Goal: Use online tool/utility: Use online tool/utility

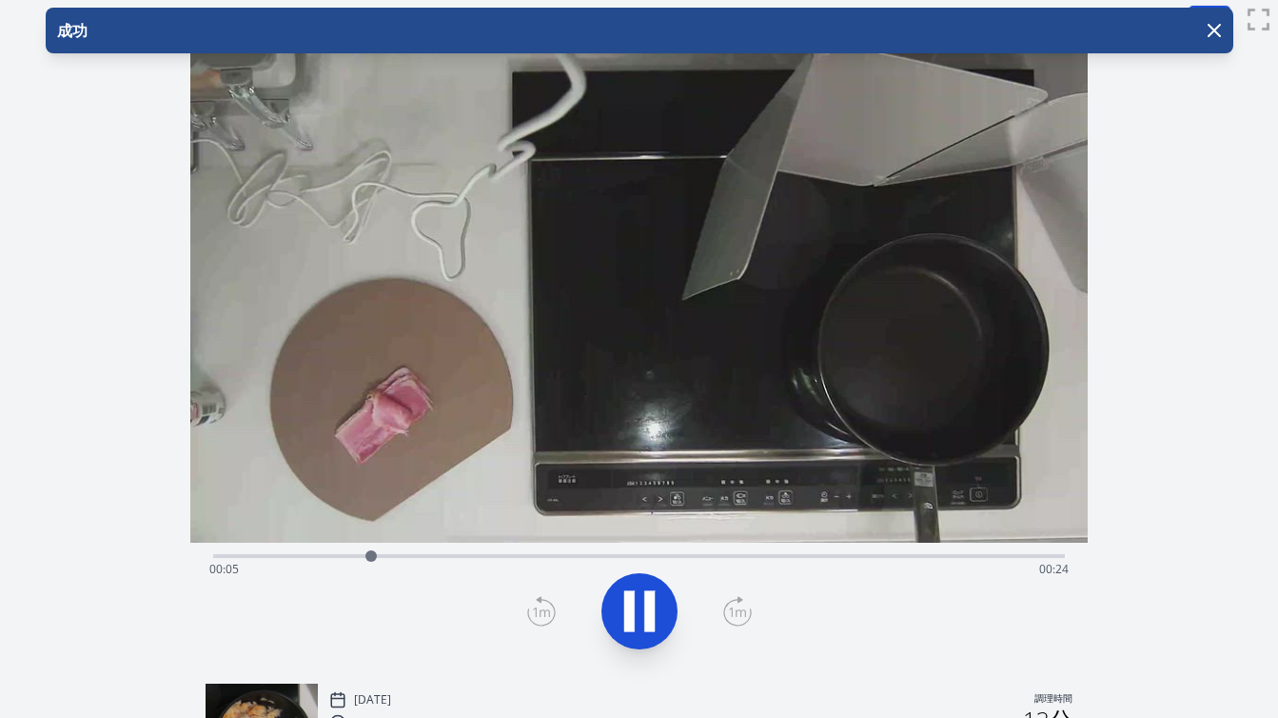
click at [656, 564] on div "経過時間: 00:05 残り時間: 00:24" at bounding box center [639, 569] width 860 height 30
click at [651, 604] on icon at bounding box center [649, 611] width 10 height 41
click at [782, 557] on div "経過時間: 00:20 残り時間: 00:09" at bounding box center [639, 569] width 860 height 30
click at [763, 559] on div "経過時間: 00:19 残り時間: 00:10" at bounding box center [639, 569] width 860 height 30
click at [762, 560] on div at bounding box center [763, 555] width 11 height 11
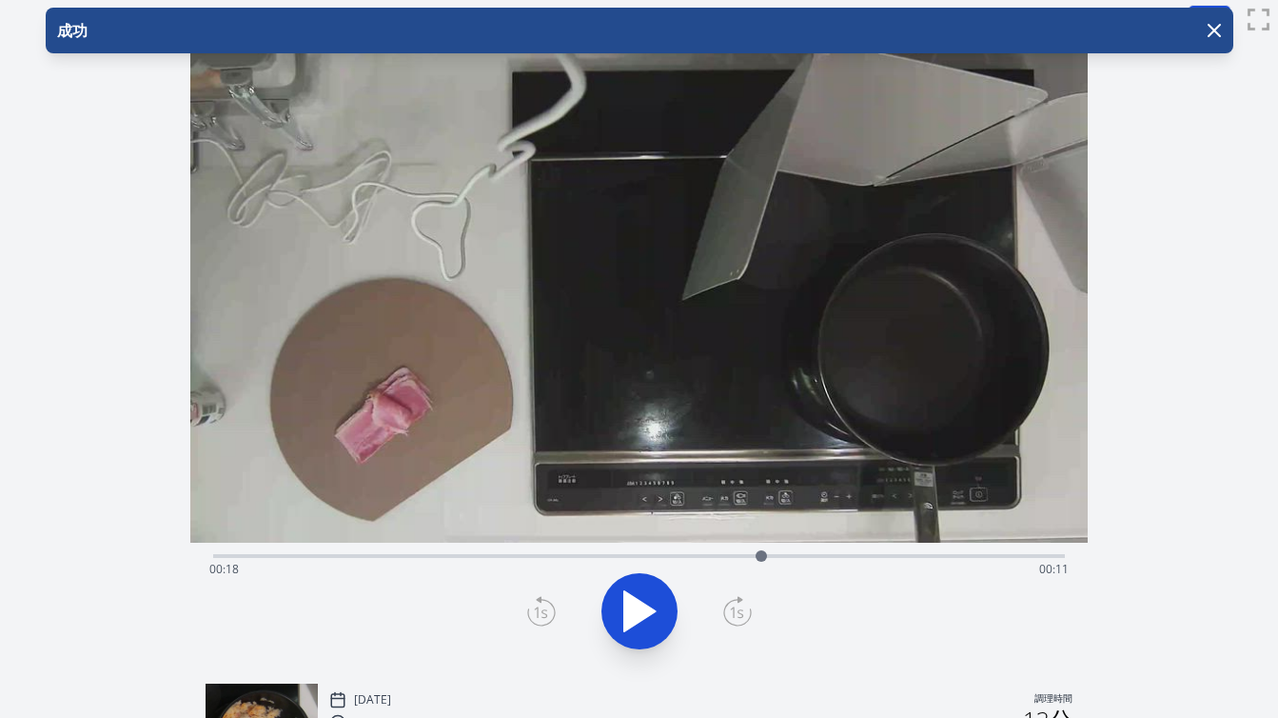
click at [750, 559] on div at bounding box center [761, 556] width 29 height 29
click at [760, 557] on div at bounding box center [759, 556] width 29 height 29
click at [764, 557] on div at bounding box center [759, 555] width 11 height 11
click at [755, 560] on div at bounding box center [764, 556] width 29 height 29
click at [762, 555] on div at bounding box center [755, 556] width 29 height 29
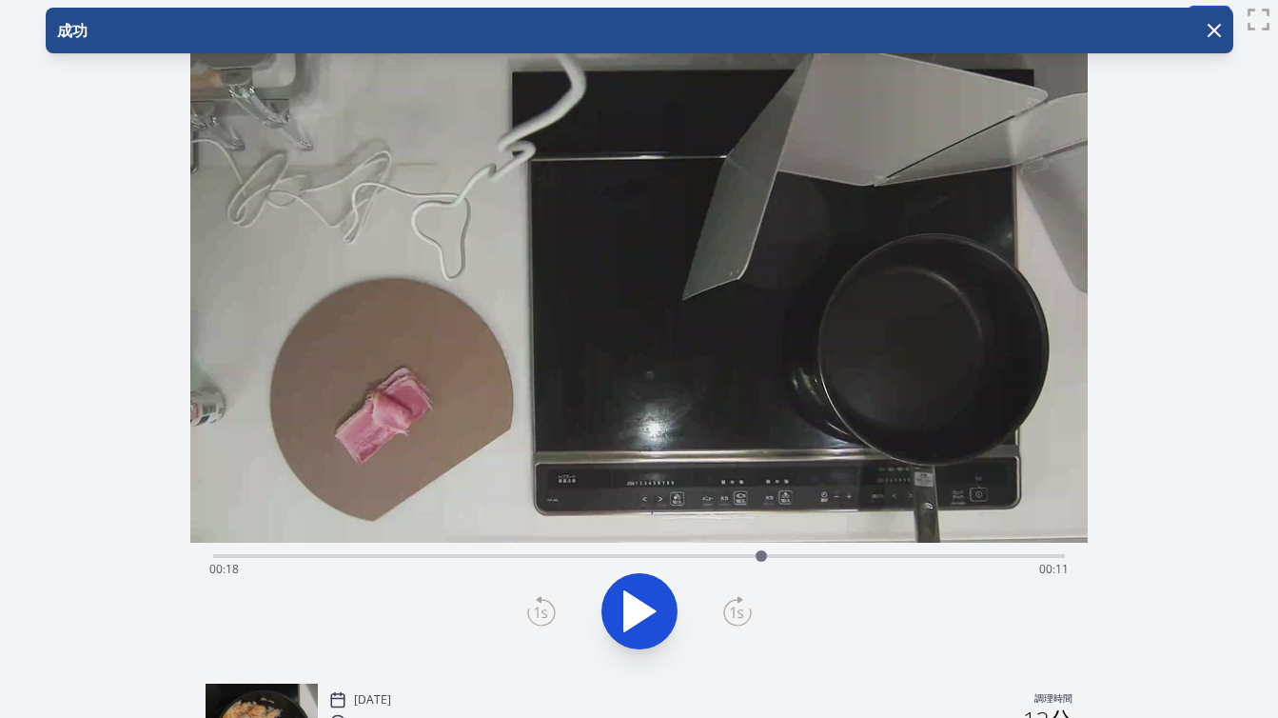
click at [733, 604] on icon at bounding box center [737, 611] width 29 height 30
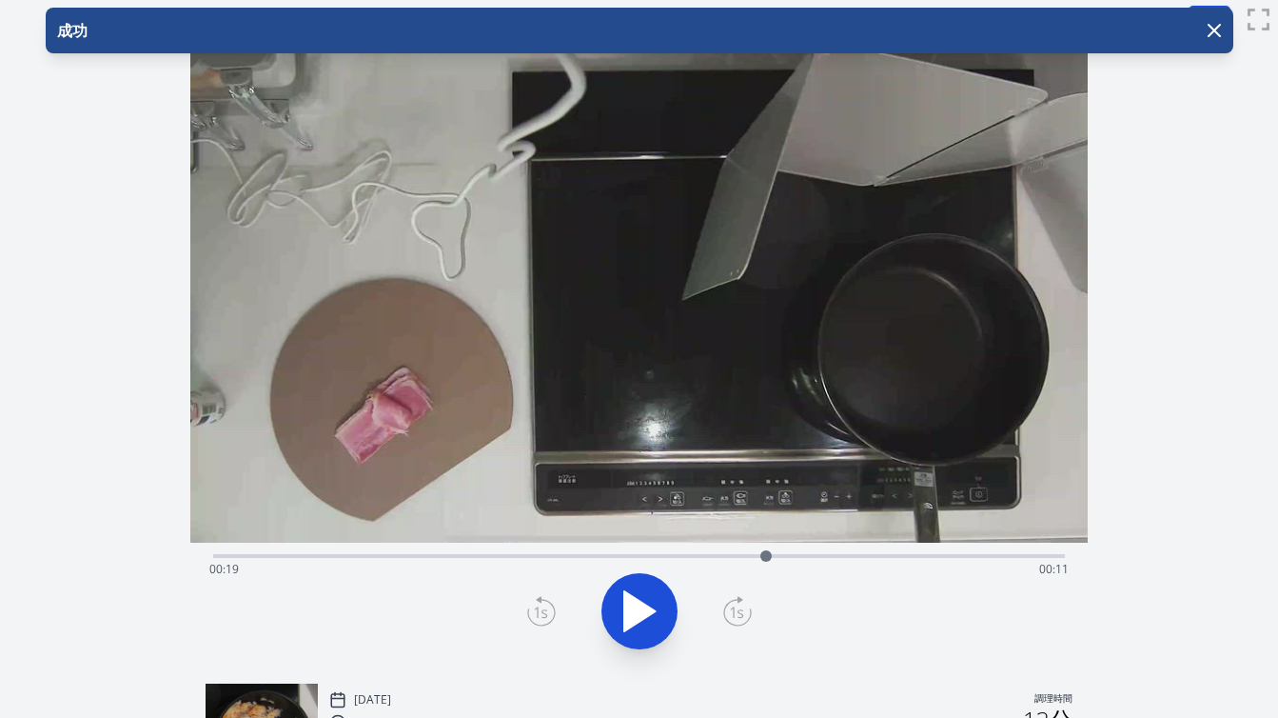
click at [550, 608] on icon at bounding box center [541, 611] width 29 height 30
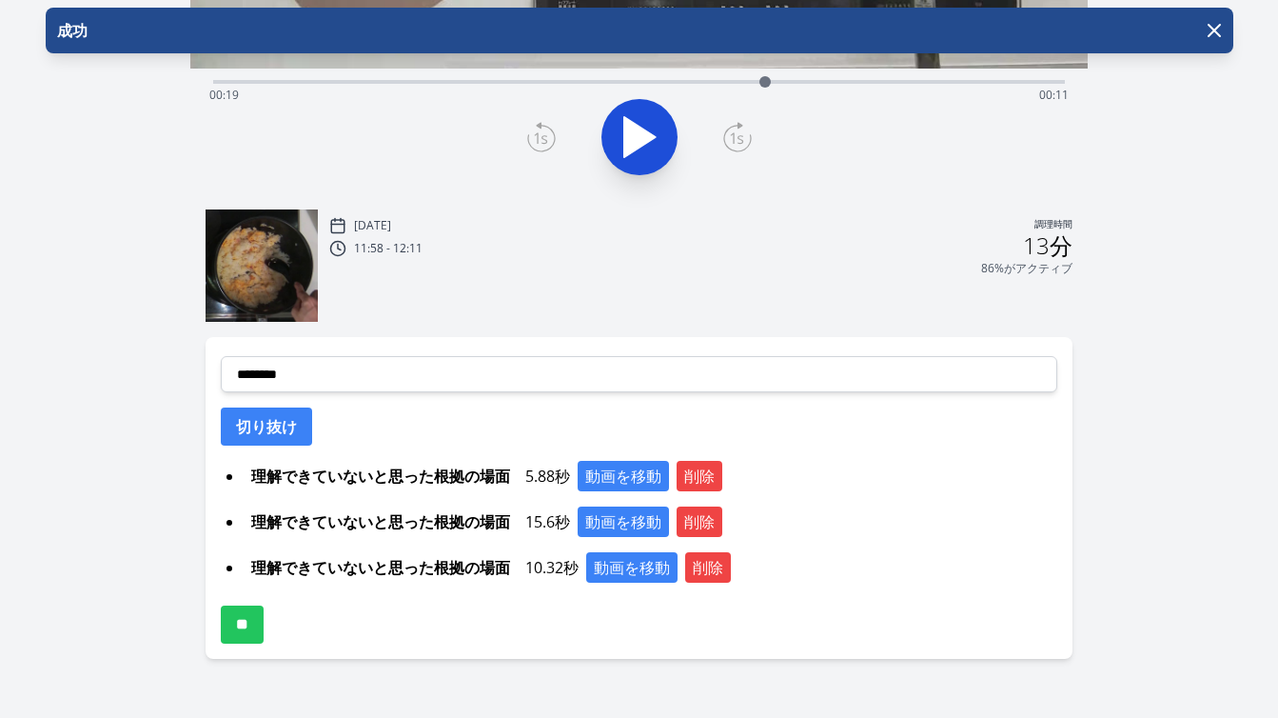
scroll to position [506, 0]
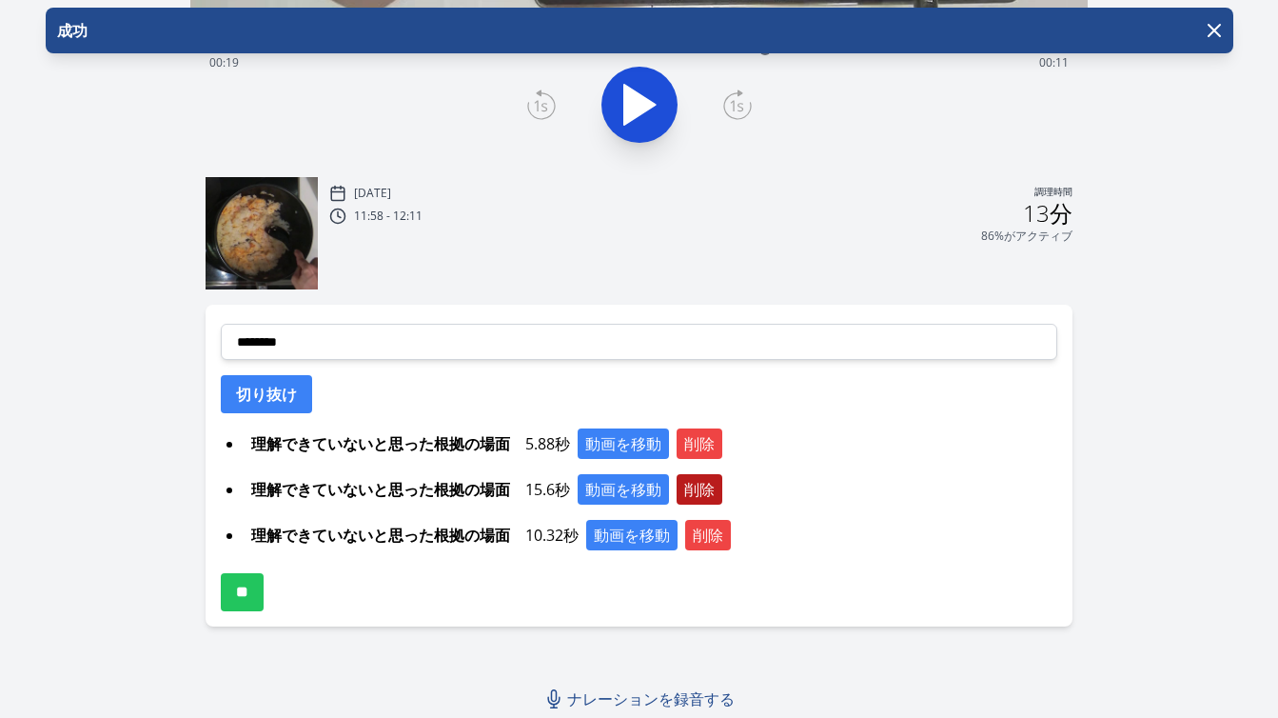
click at [712, 491] on font "削除" at bounding box center [699, 489] width 30 height 21
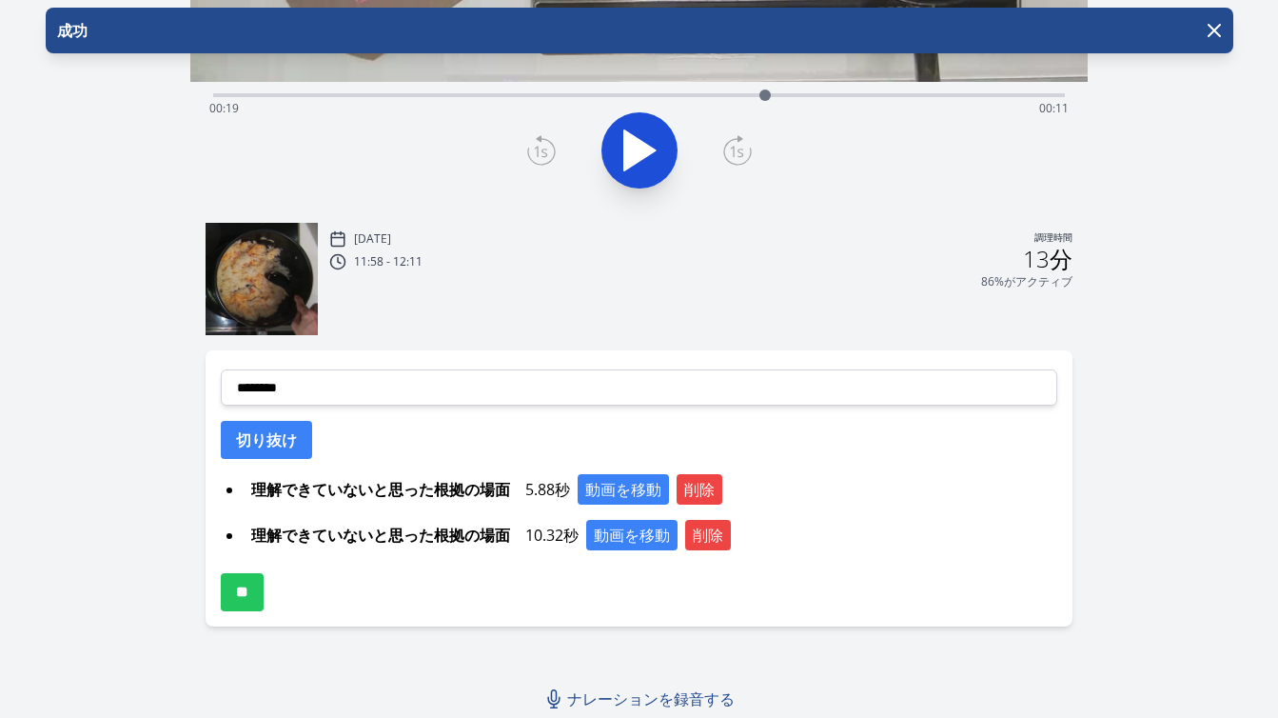
scroll to position [461, 0]
click at [716, 539] on font "削除" at bounding box center [708, 535] width 30 height 21
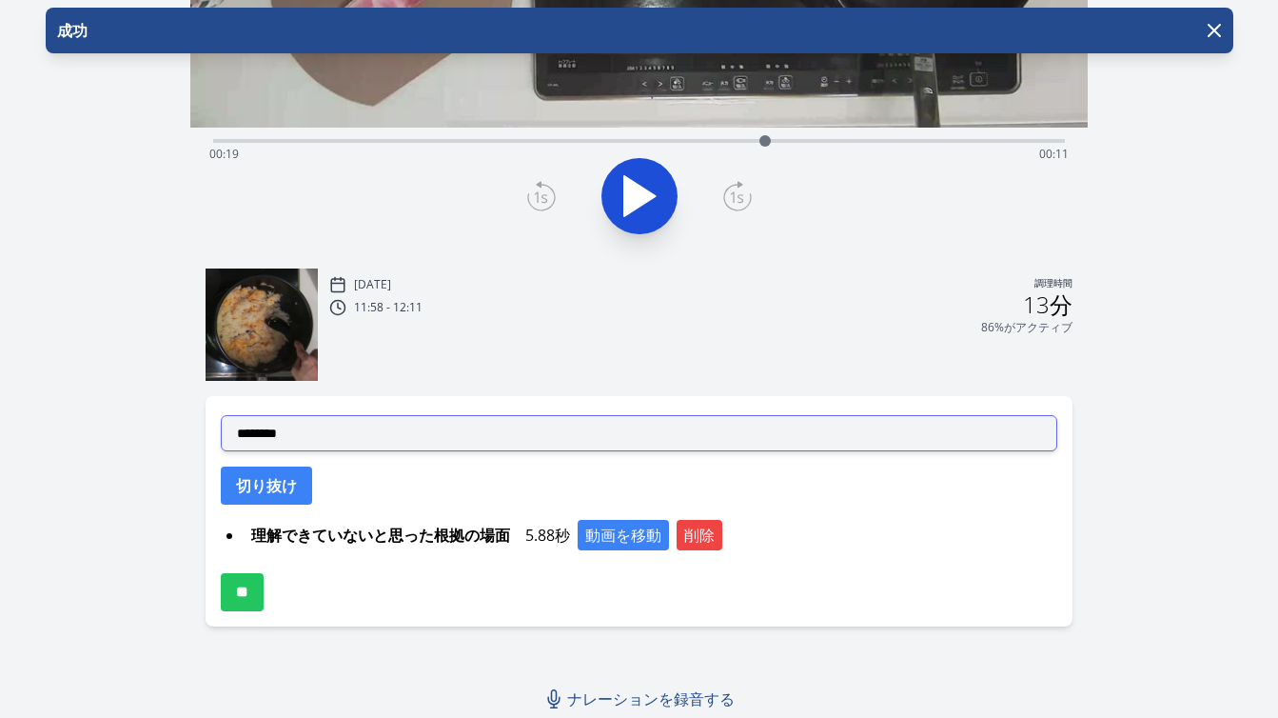
click at [410, 439] on select "**********" at bounding box center [639, 433] width 837 height 36
select select "**********"
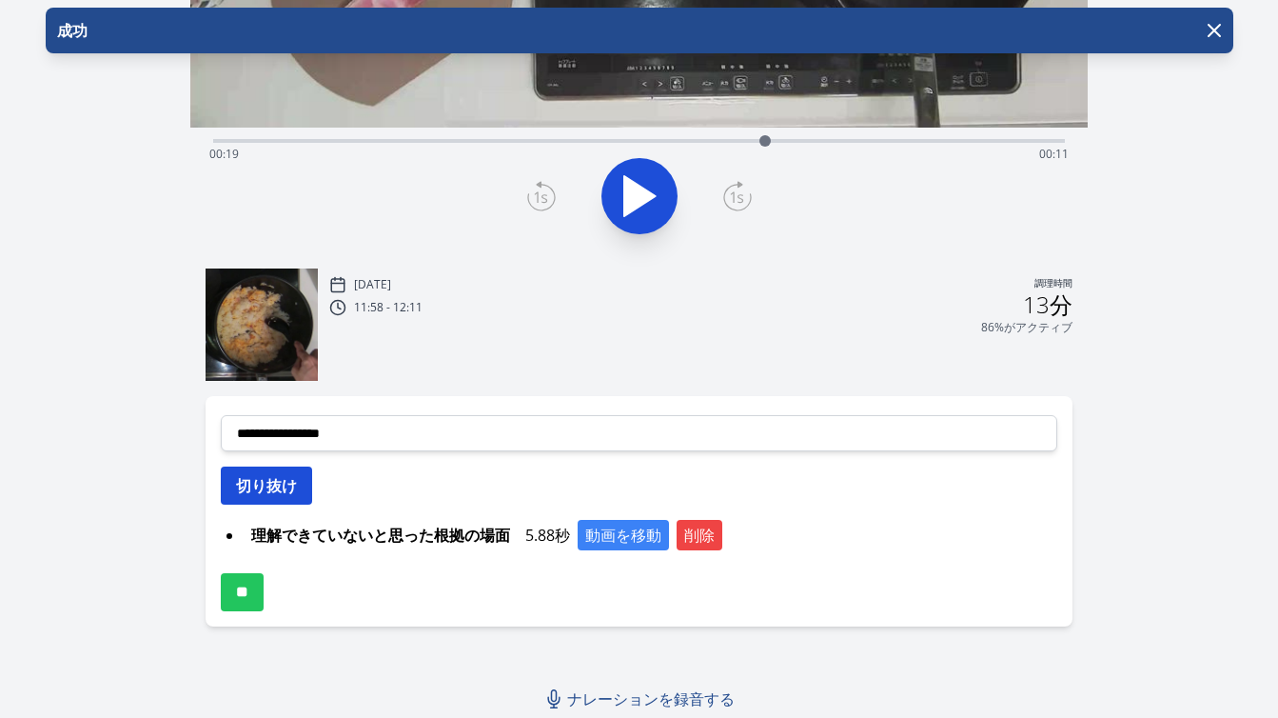
click at [300, 487] on button "切り抜け" at bounding box center [266, 485] width 91 height 38
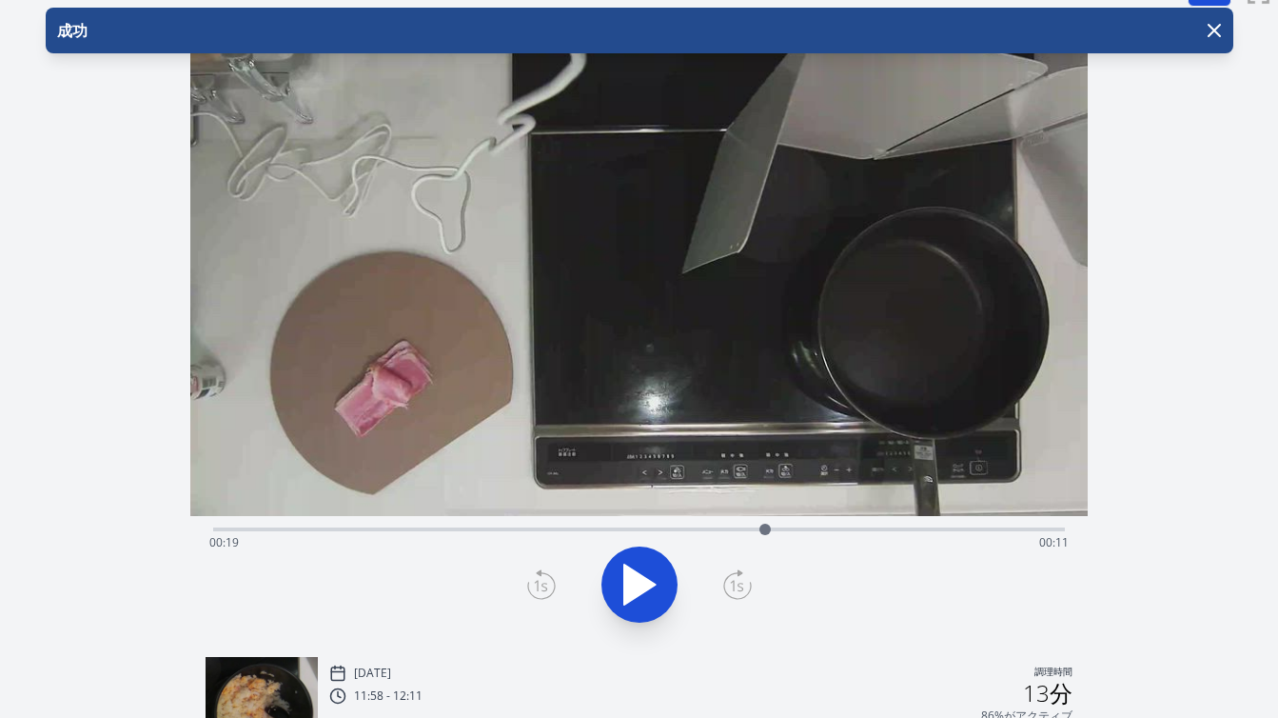
scroll to position [0, 0]
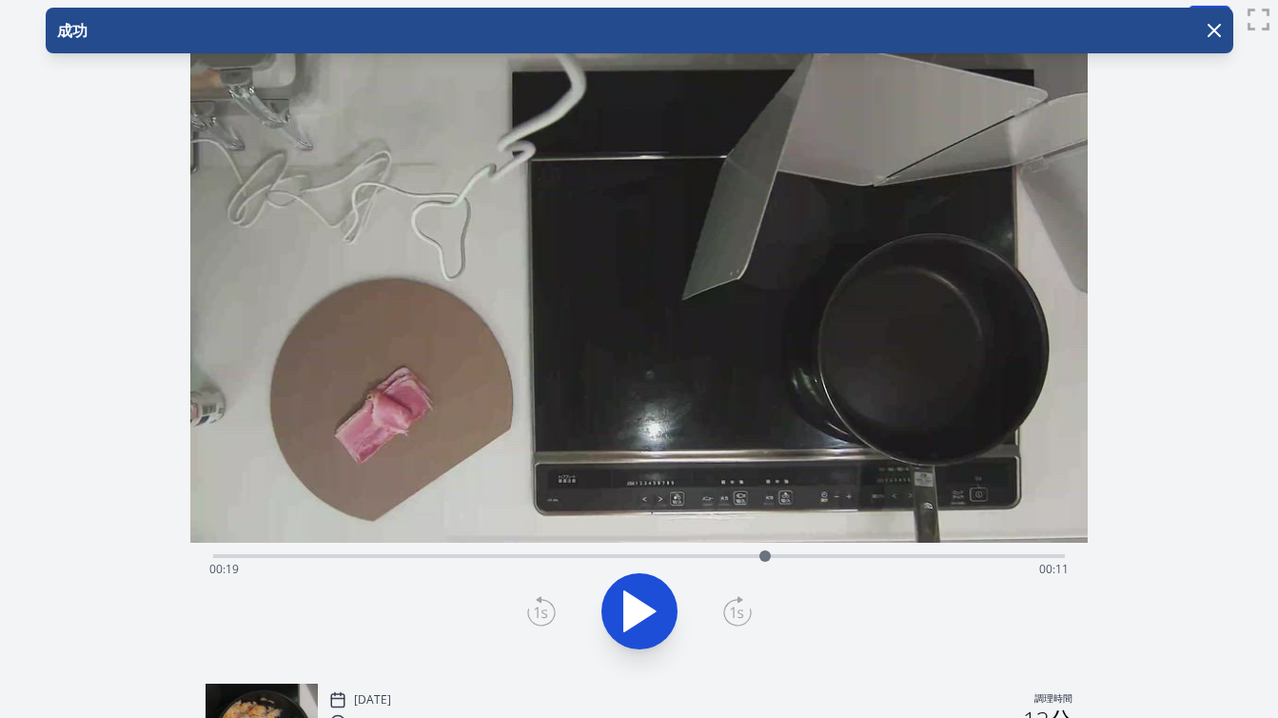
click at [499, 557] on div "経過時間: 00:19 残り時間: 00:11" at bounding box center [639, 569] width 860 height 30
click at [479, 556] on div "経過時間: 00:09 残り時間: 00:20" at bounding box center [639, 569] width 860 height 30
click at [499, 554] on div "経過時間: 00:09 残り時間: 00:21" at bounding box center [639, 569] width 860 height 30
click at [511, 554] on div at bounding box center [499, 556] width 29 height 29
click at [519, 554] on div at bounding box center [511, 556] width 29 height 29
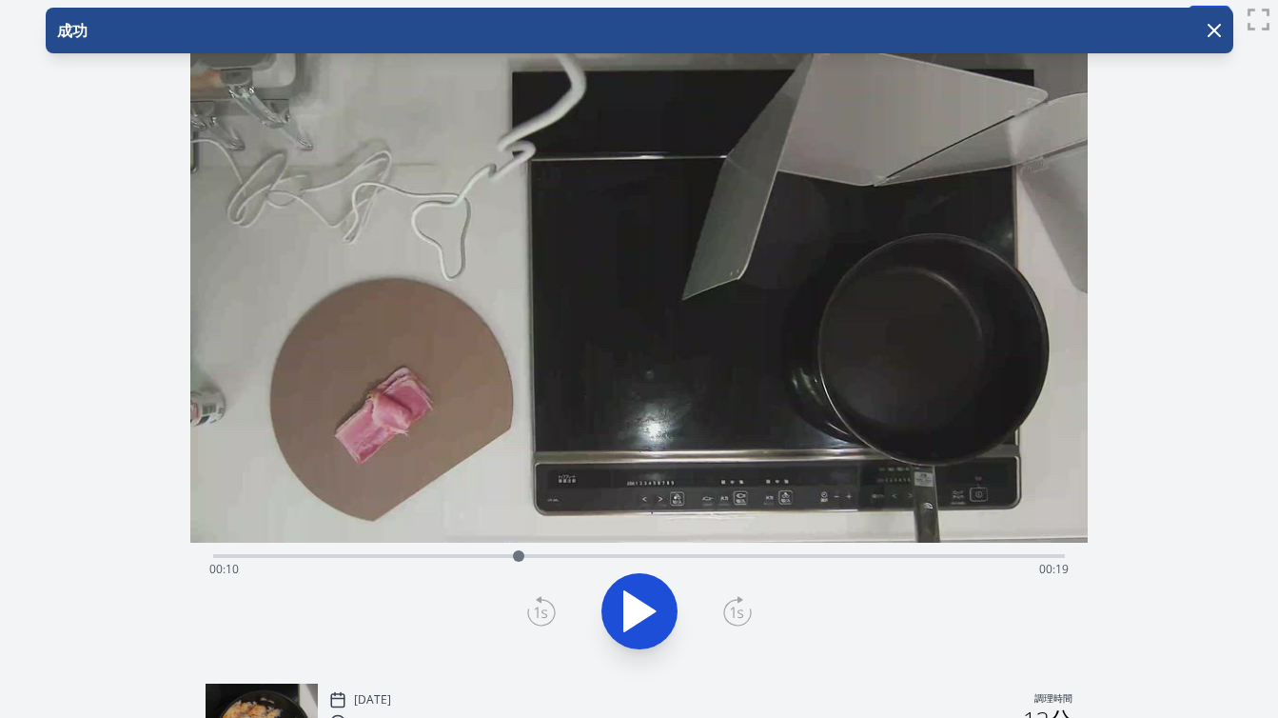
click at [527, 554] on div at bounding box center [519, 556] width 29 height 29
click at [519, 554] on div at bounding box center [527, 556] width 29 height 29
click at [731, 614] on icon at bounding box center [737, 611] width 29 height 30
click at [542, 606] on icon at bounding box center [541, 611] width 29 height 30
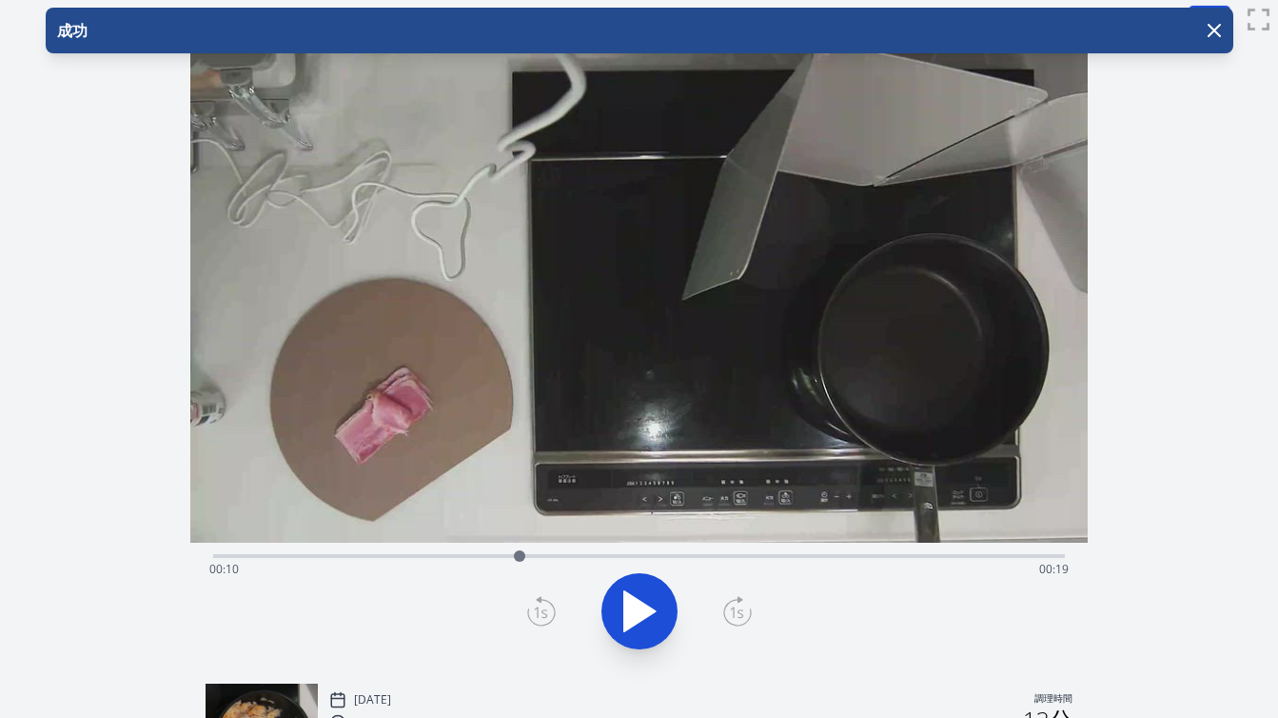
click at [542, 606] on icon at bounding box center [541, 611] width 29 height 30
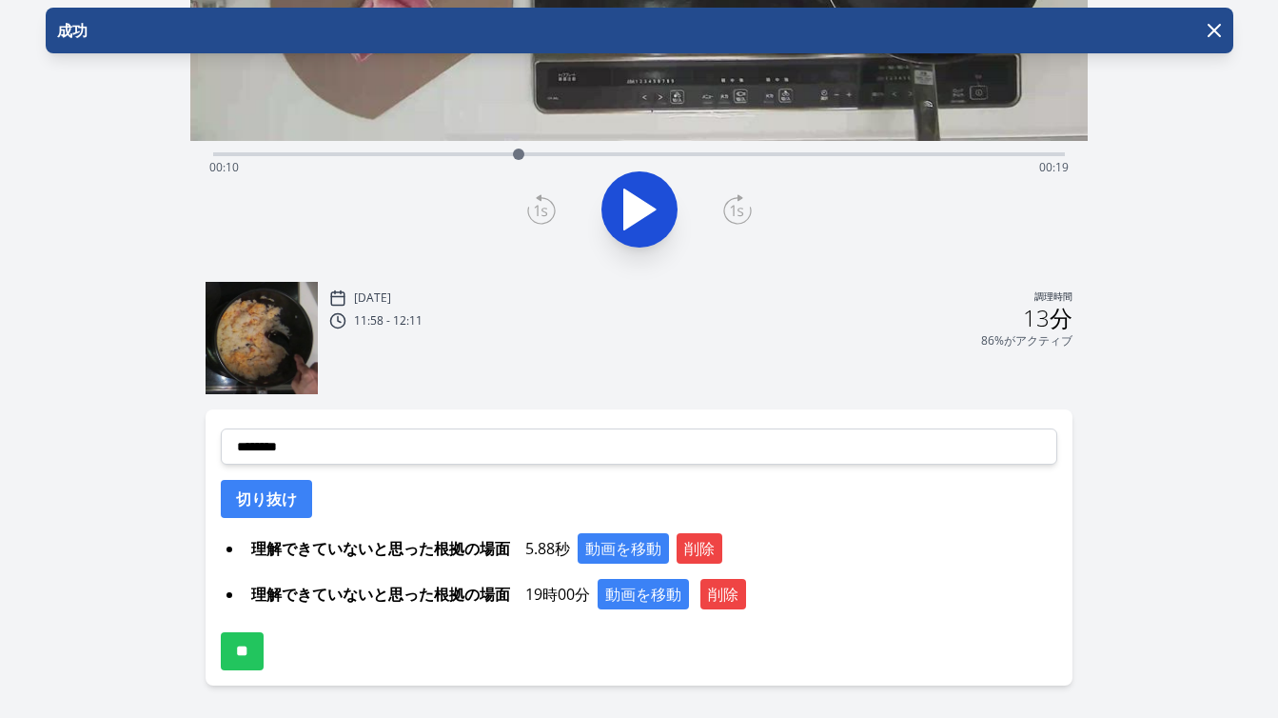
scroll to position [413, 0]
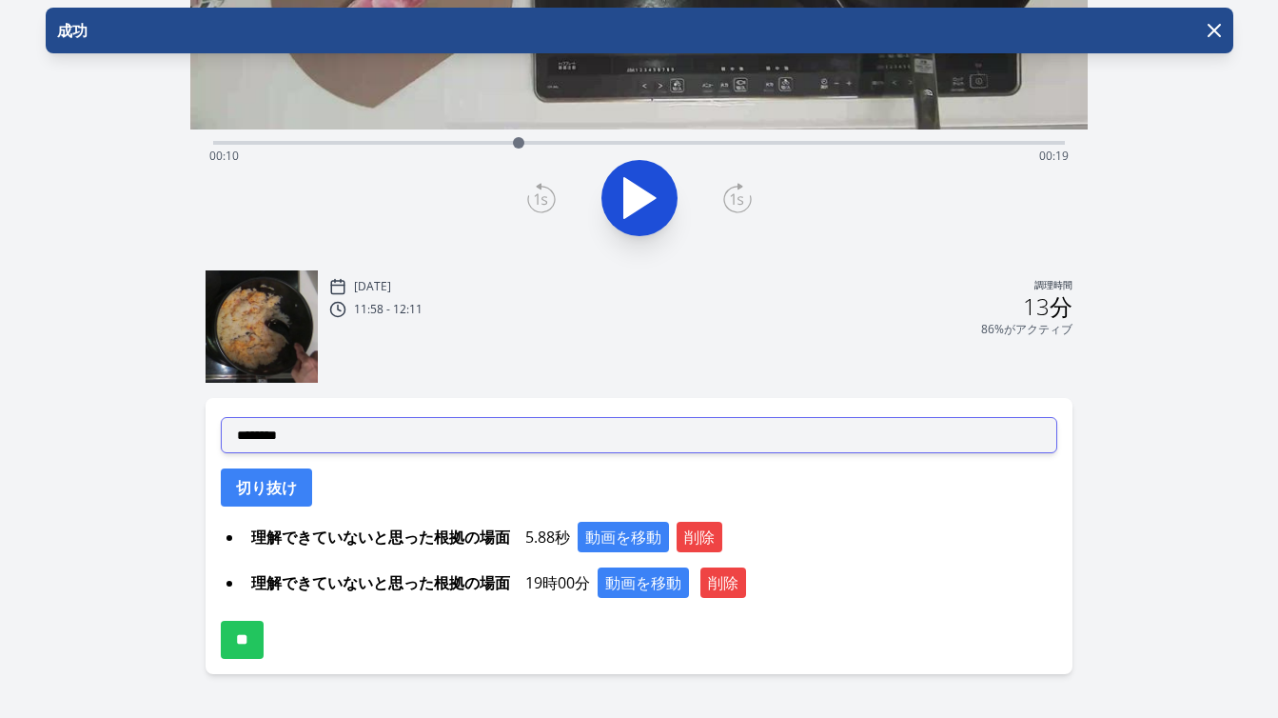
click at [522, 445] on select "**********" at bounding box center [639, 435] width 837 height 36
select select "**********"
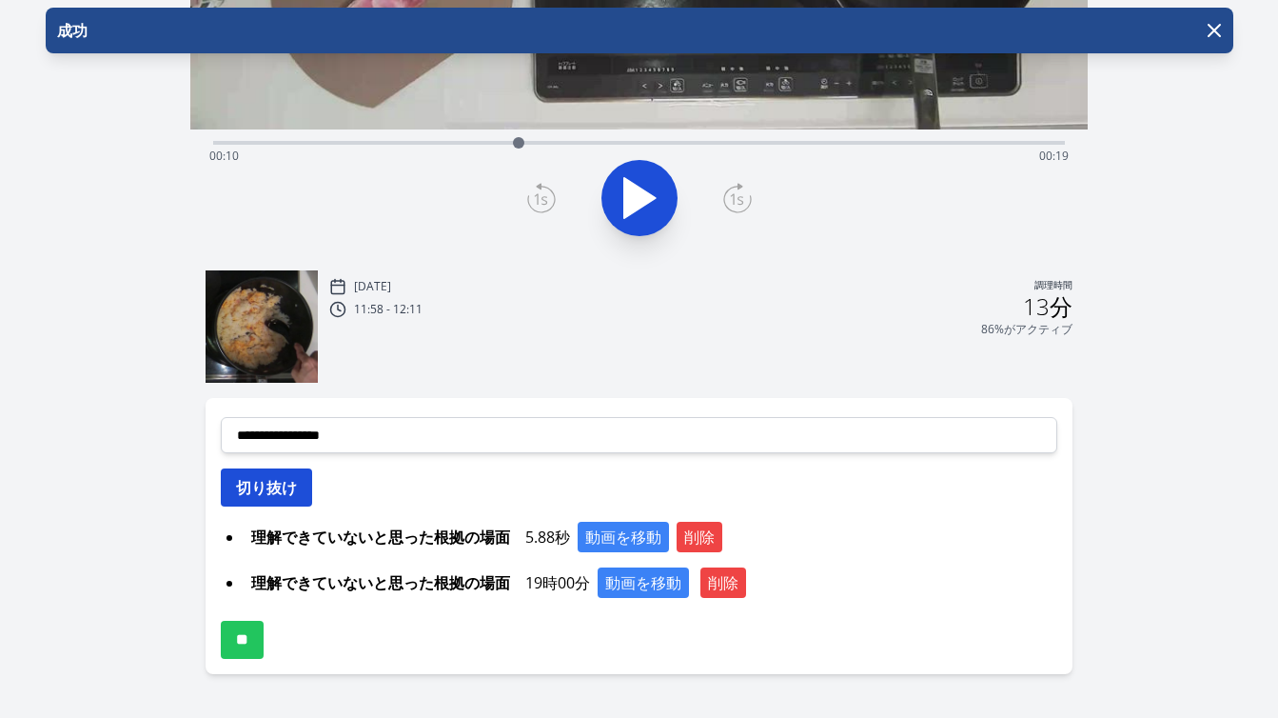
click at [296, 488] on font "切り抜け" at bounding box center [266, 487] width 61 height 21
select select
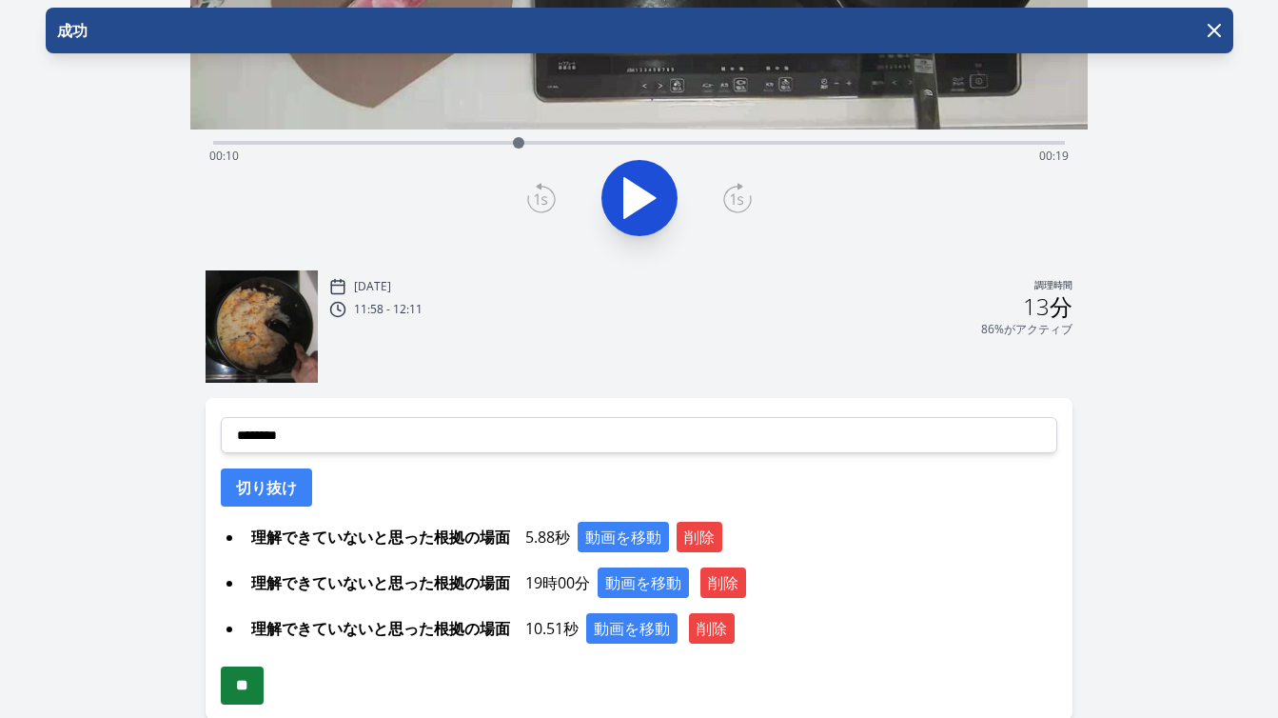
click at [260, 683] on input "**" at bounding box center [242, 685] width 43 height 38
